Goal: Transaction & Acquisition: Purchase product/service

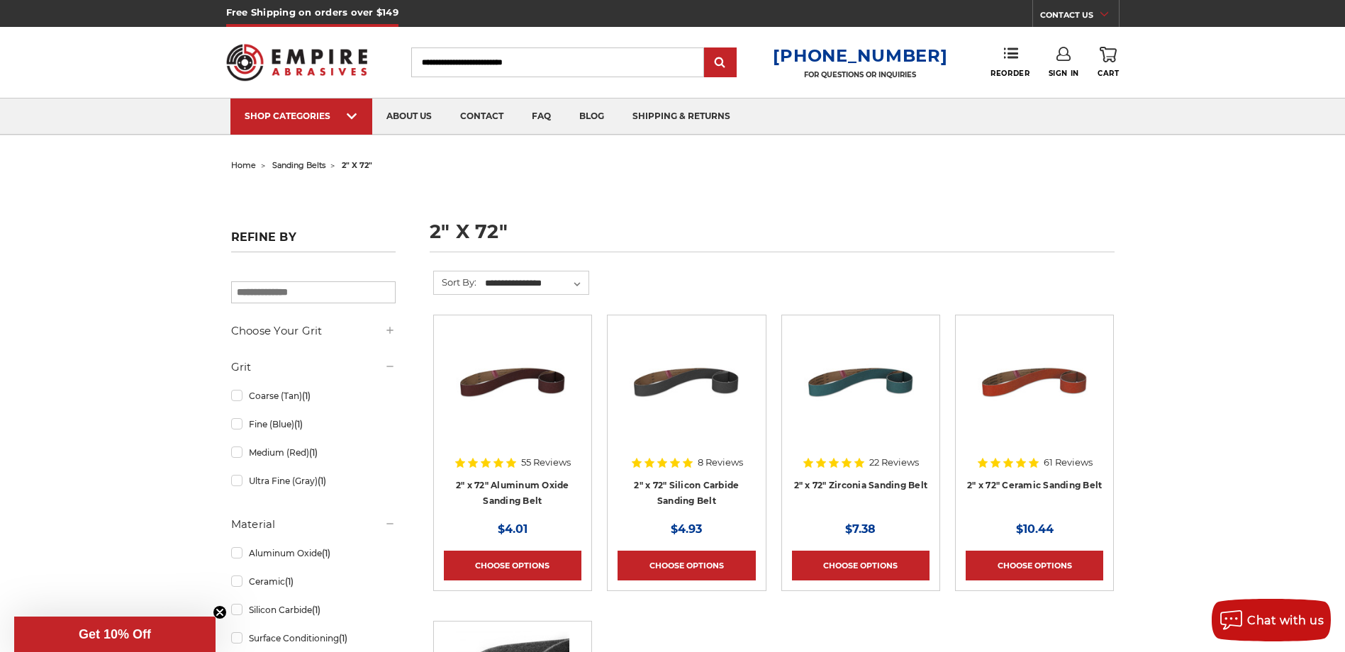
click at [313, 162] on span "sanding belts" at bounding box center [298, 165] width 53 height 10
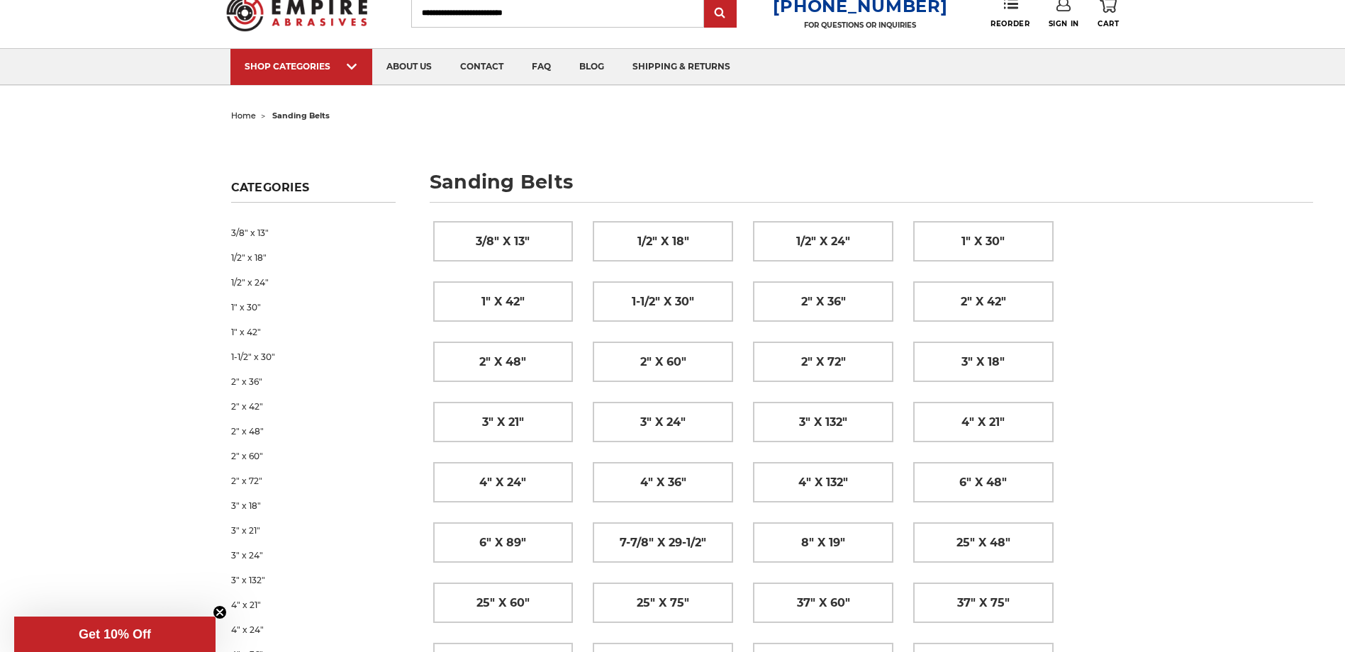
scroll to position [71, 0]
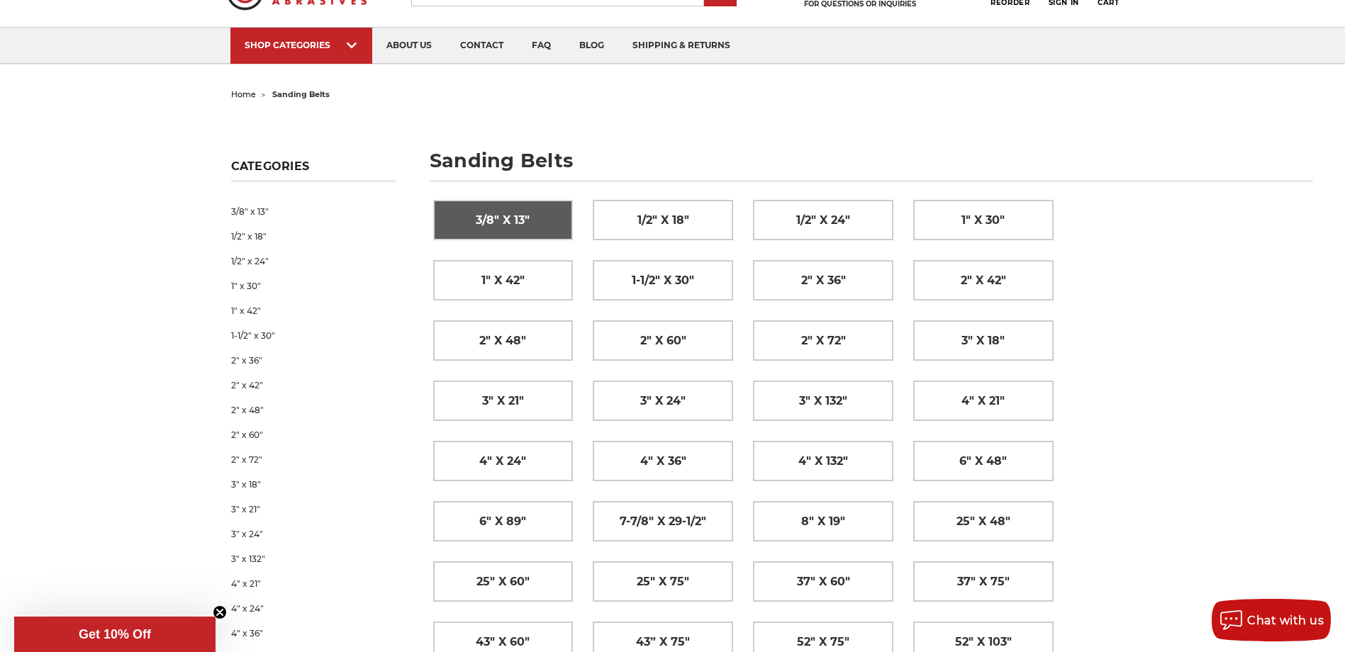
click at [498, 233] on link "3/8" x 13"" at bounding box center [503, 220] width 139 height 39
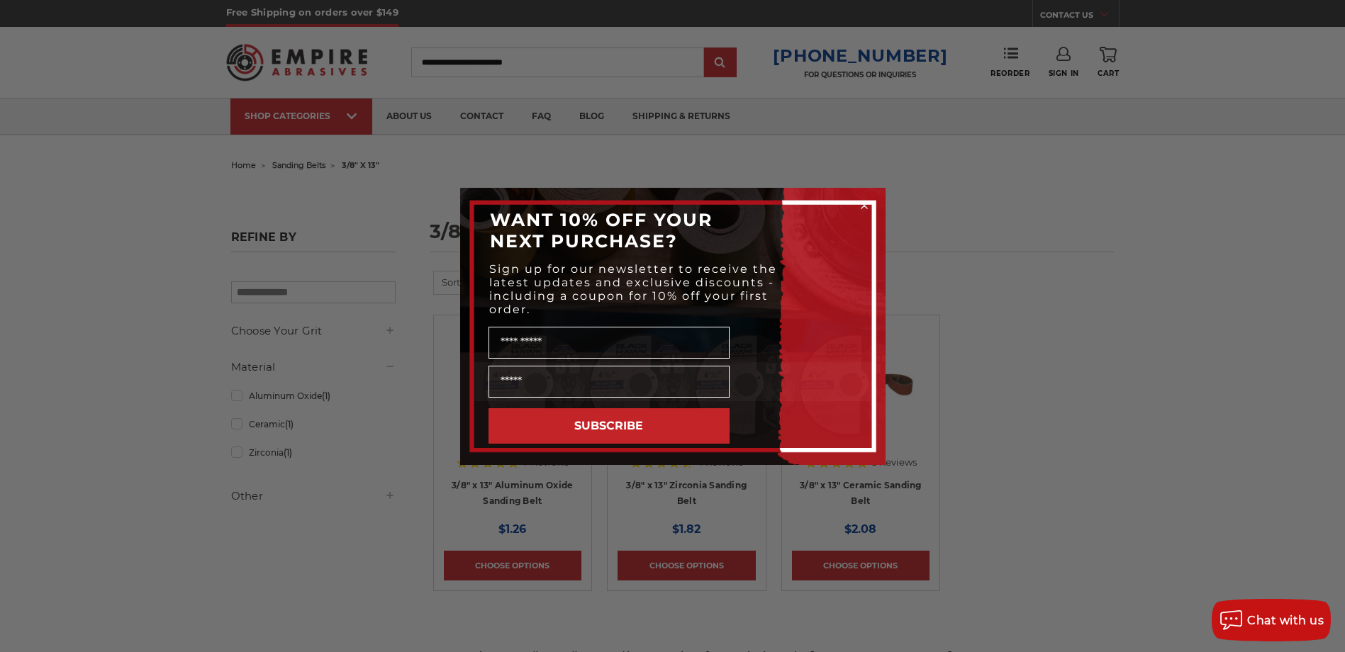
click at [1055, 296] on div "Close dialog WANT 10% OFF YOUR NEXT PURCHASE? Sign up for our newsletter to rec…" at bounding box center [672, 326] width 1345 height 652
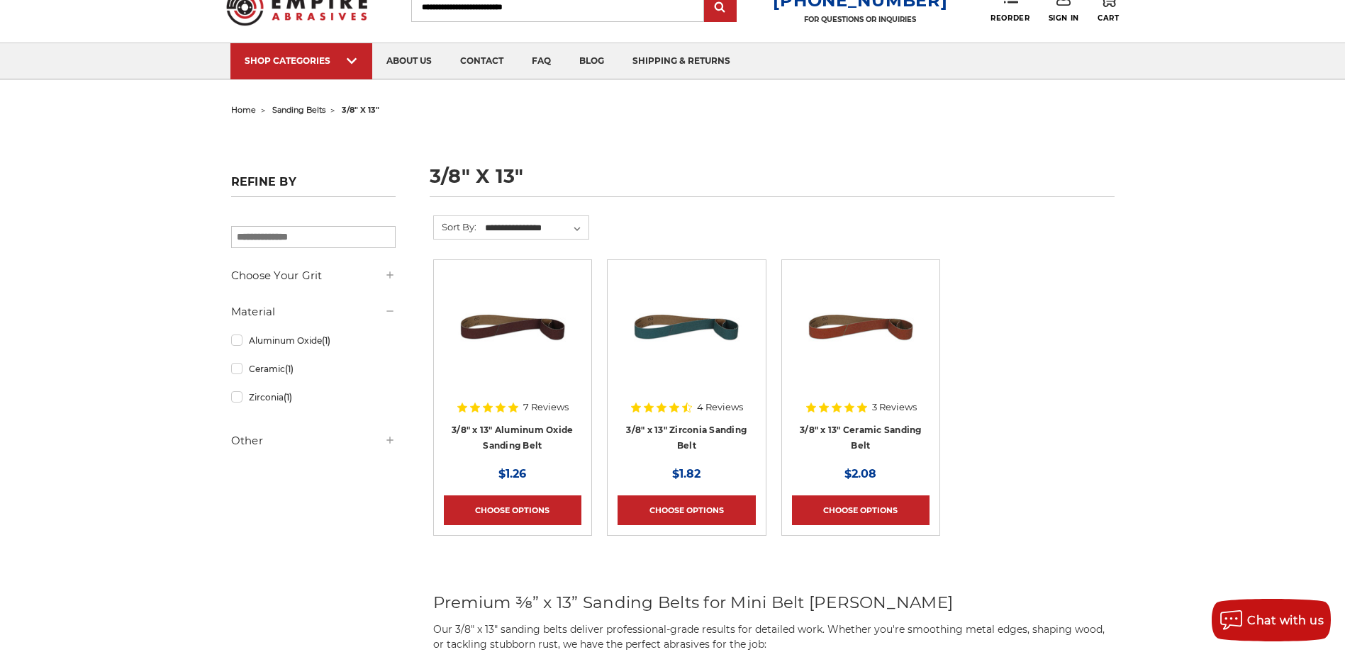
scroll to position [142, 0]
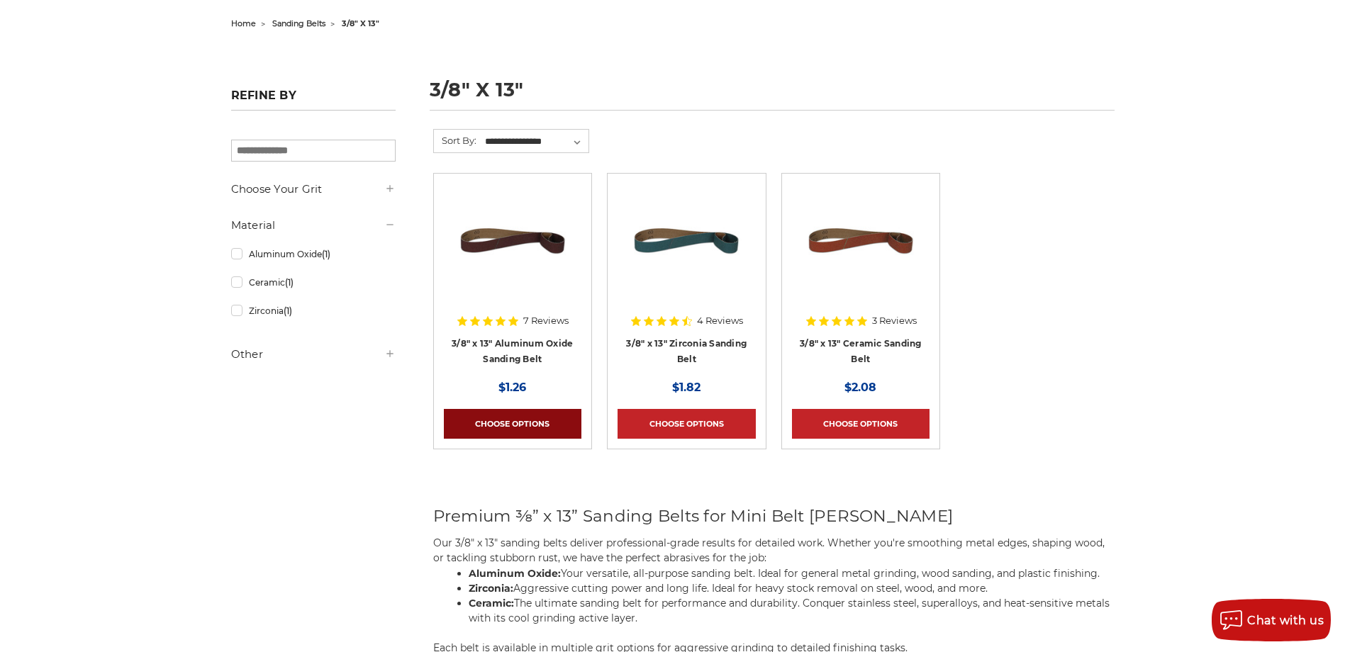
click at [527, 416] on link "Choose Options" at bounding box center [513, 424] width 138 height 30
